Goal: Entertainment & Leisure: Consume media (video, audio)

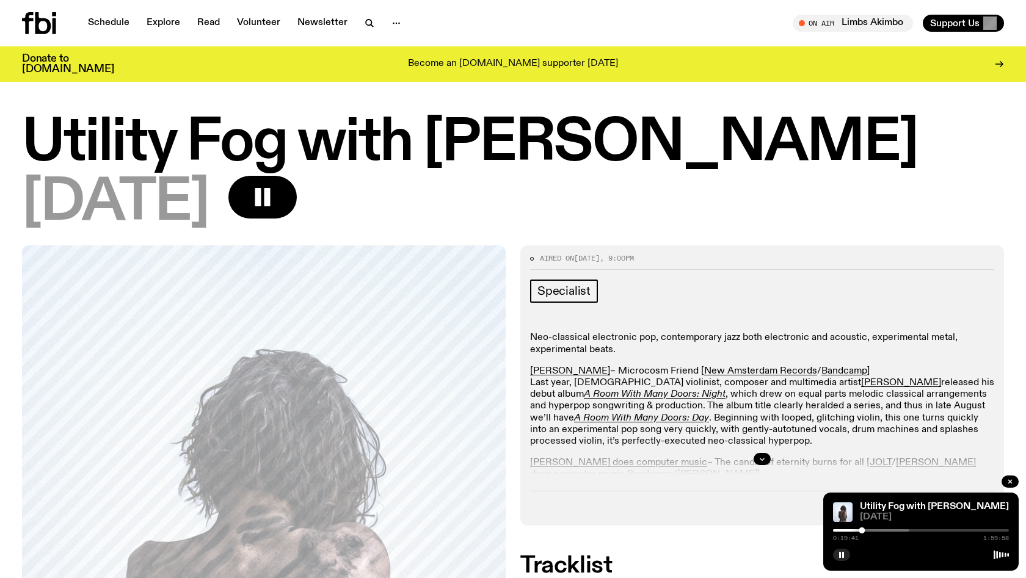
click at [38, 24] on icon at bounding box center [43, 23] width 16 height 22
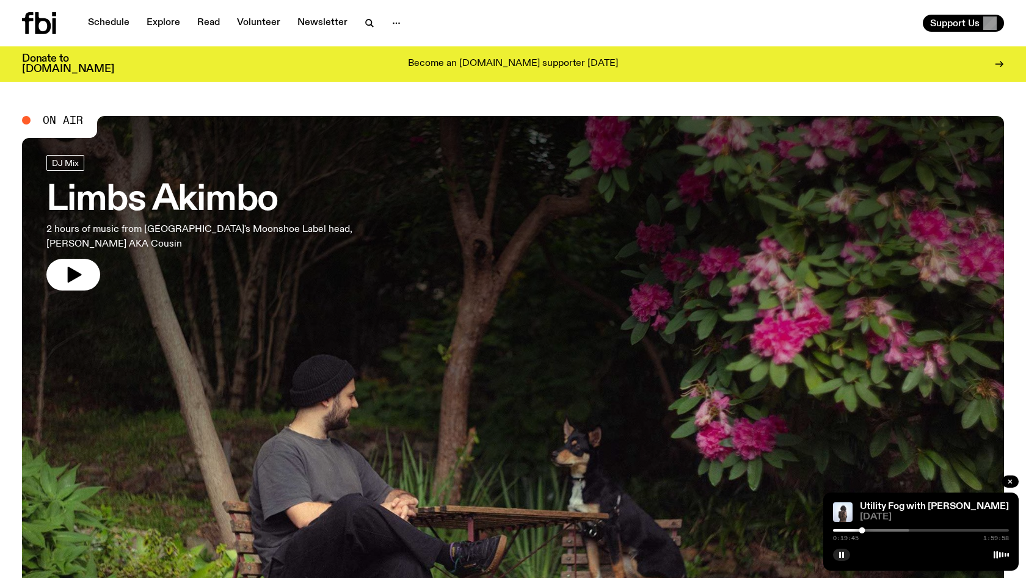
click at [41, 29] on icon at bounding box center [39, 23] width 34 height 22
click at [50, 28] on icon at bounding box center [43, 23] width 16 height 22
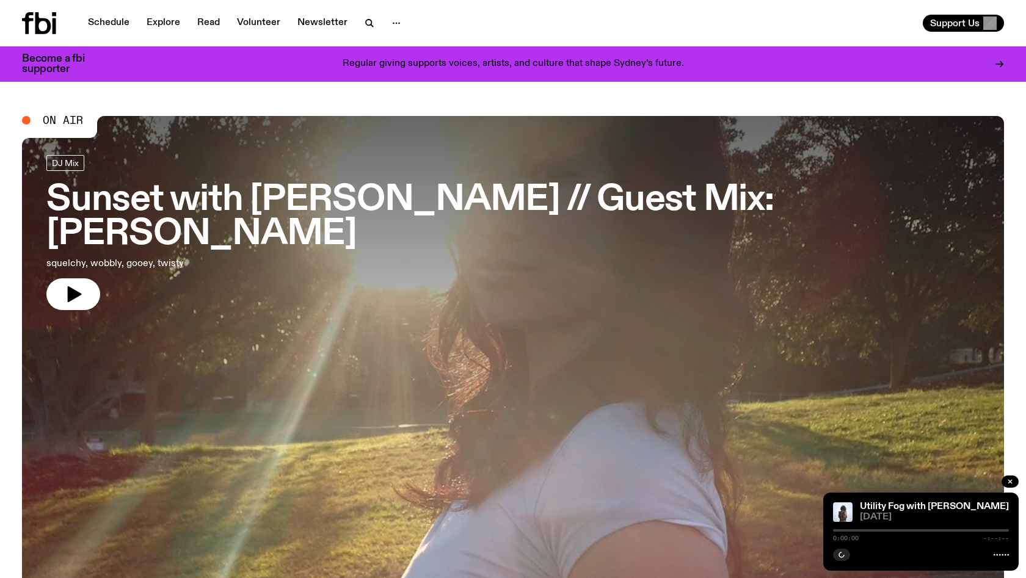
click at [91, 244] on link "Sunset with [PERSON_NAME] // Guest Mix: [PERSON_NAME], wobbly, gooey, twisty" at bounding box center [512, 232] width 933 height 155
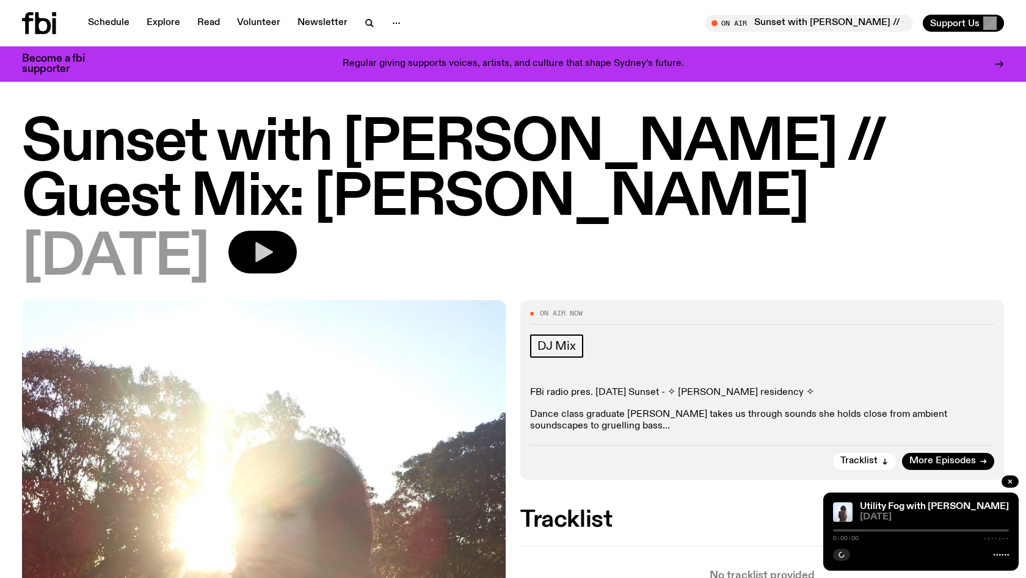
click at [291, 231] on button "button" at bounding box center [262, 252] width 68 height 43
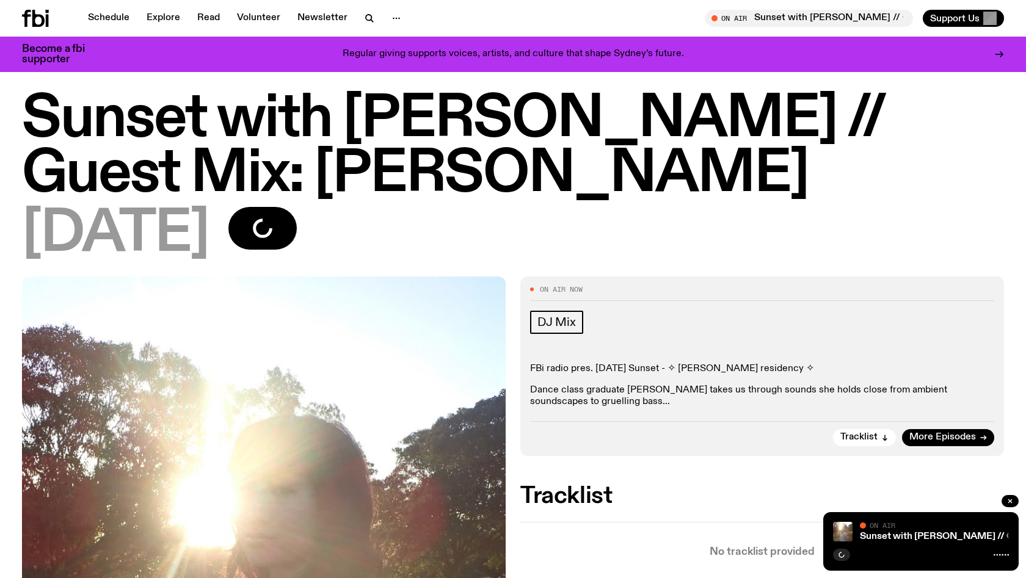
scroll to position [16, 0]
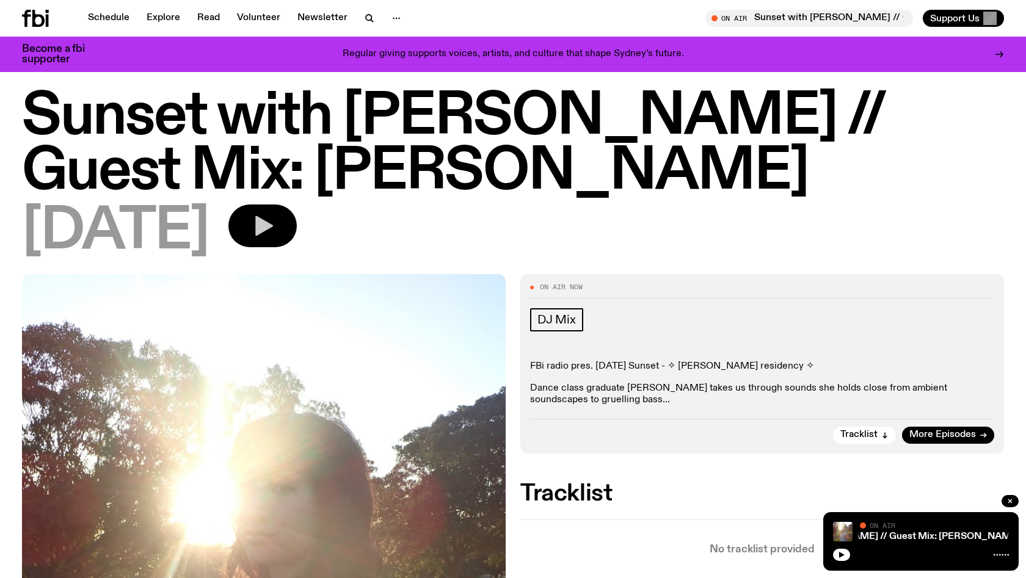
click at [297, 205] on button "button" at bounding box center [262, 226] width 68 height 43
